Goal: Find specific page/section: Find specific page/section

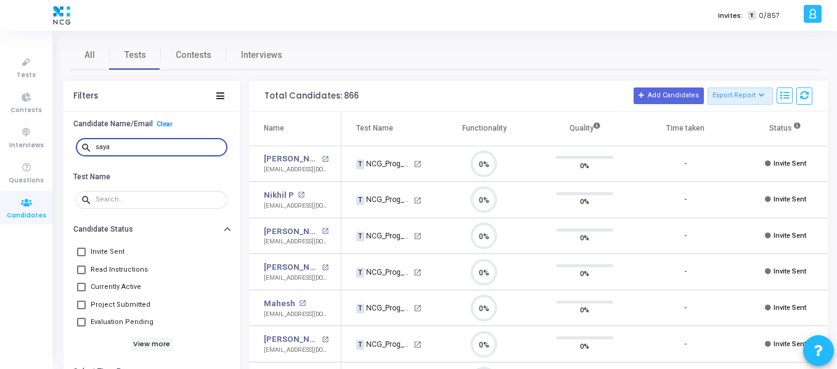
type input "[PERSON_NAME]"
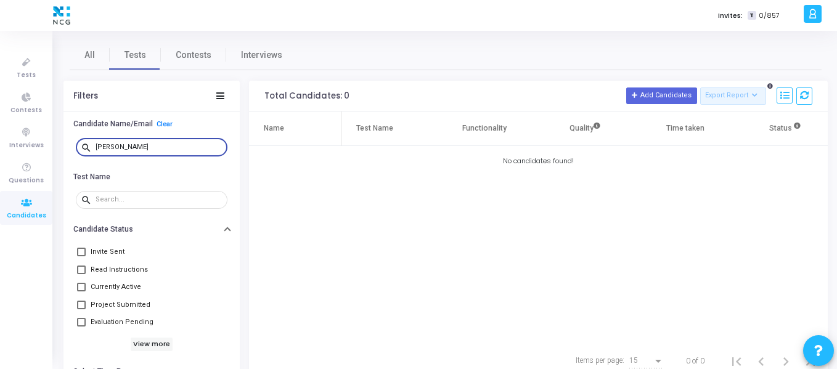
click at [167, 150] on input "[PERSON_NAME]" at bounding box center [158, 147] width 127 height 7
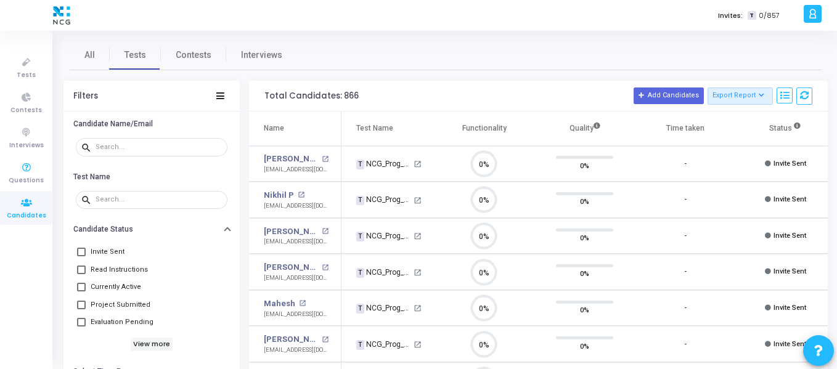
click at [25, 208] on icon at bounding box center [27, 202] width 26 height 15
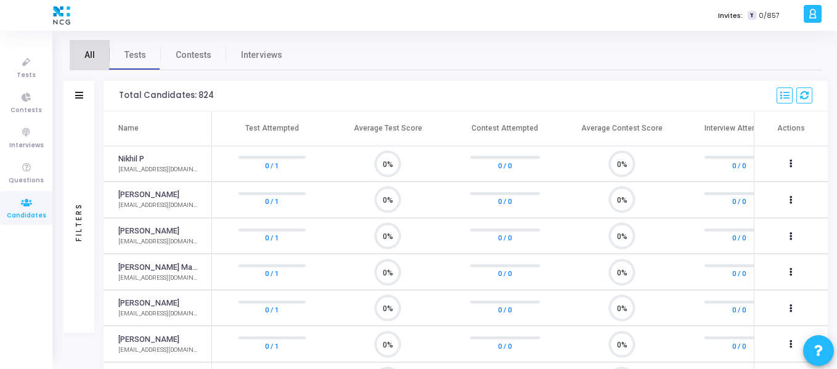
click at [94, 55] on span "All" at bounding box center [89, 55] width 10 height 13
click at [137, 56] on span "Tests" at bounding box center [135, 55] width 22 height 13
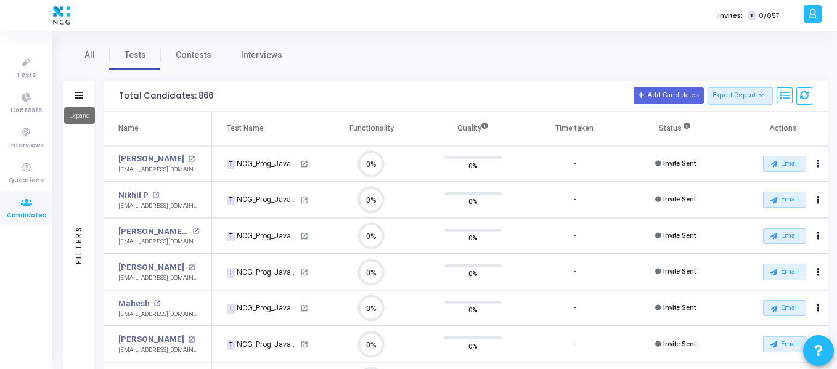
click at [82, 96] on icon at bounding box center [79, 95] width 8 height 7
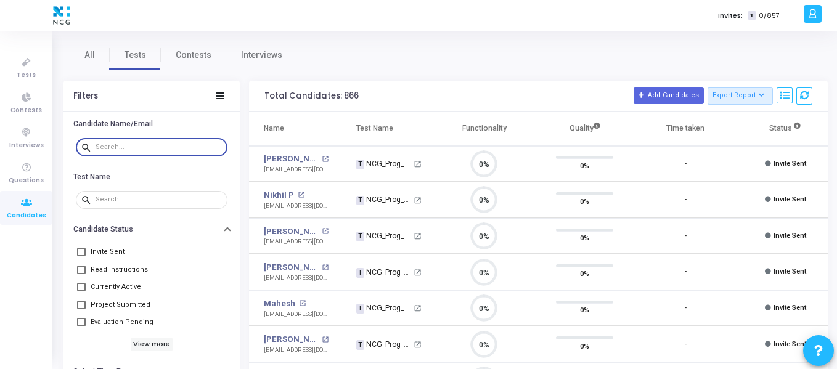
click at [189, 149] on input "text" at bounding box center [158, 147] width 127 height 7
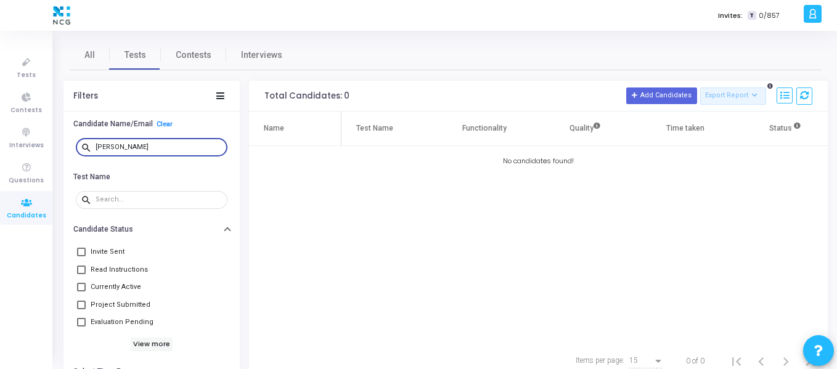
click at [189, 149] on input "[PERSON_NAME]" at bounding box center [158, 147] width 127 height 7
type input "[PERSON_NAME]"
